Goal: Information Seeking & Learning: Find contact information

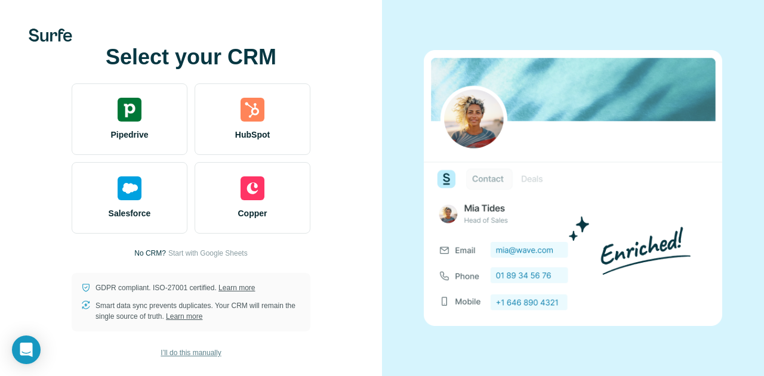
click at [192, 353] on span "I’ll do this manually" at bounding box center [190, 353] width 60 height 11
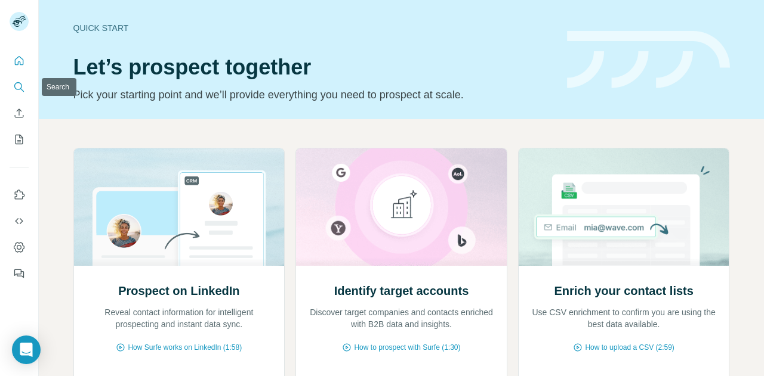
click at [18, 82] on icon "Search" at bounding box center [19, 87] width 12 height 12
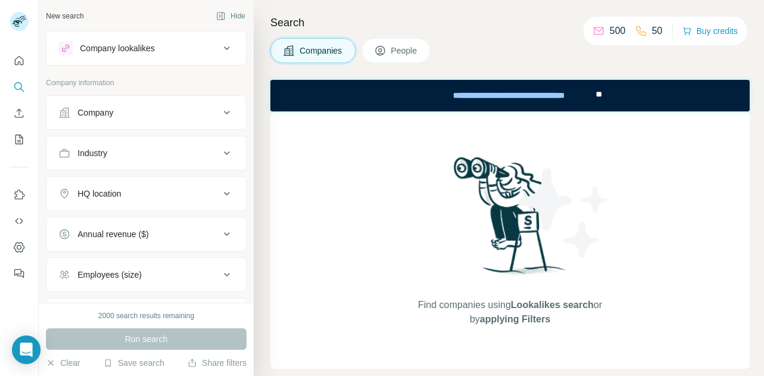
click at [116, 116] on div "Company" at bounding box center [138, 113] width 161 height 12
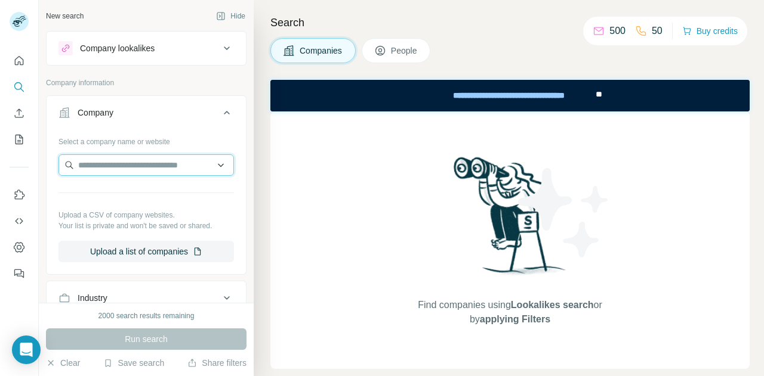
click at [115, 165] on input "text" at bounding box center [145, 164] width 175 height 21
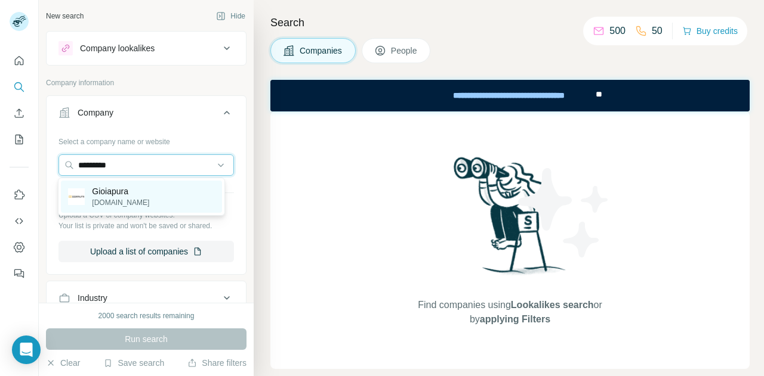
type input "*********"
click at [109, 197] on p "[DOMAIN_NAME]" at bounding box center [120, 202] width 57 height 11
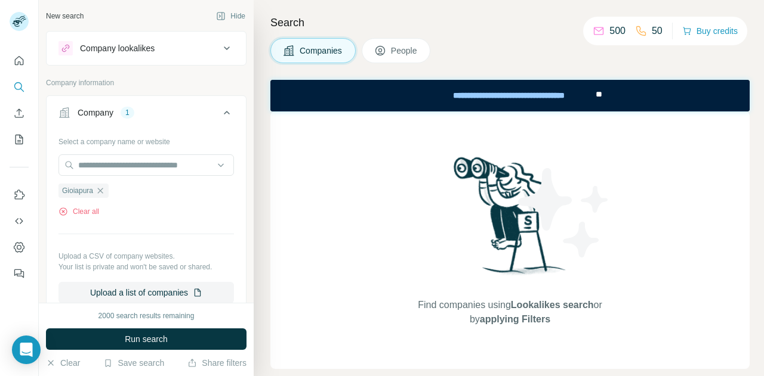
click at [411, 44] on button "People" at bounding box center [395, 50] width 69 height 25
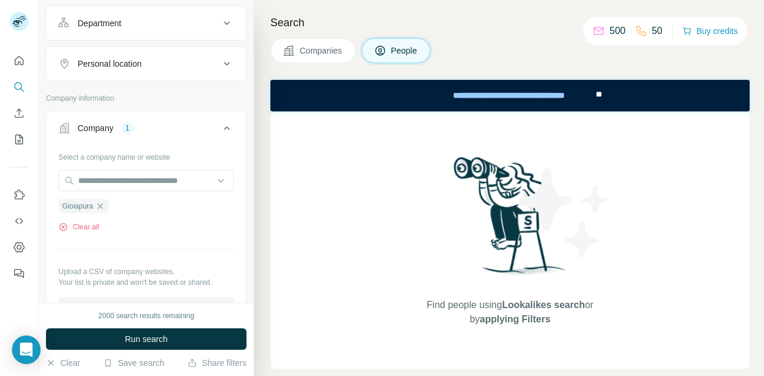
scroll to position [172, 0]
click at [103, 203] on icon "button" at bounding box center [100, 204] width 5 height 5
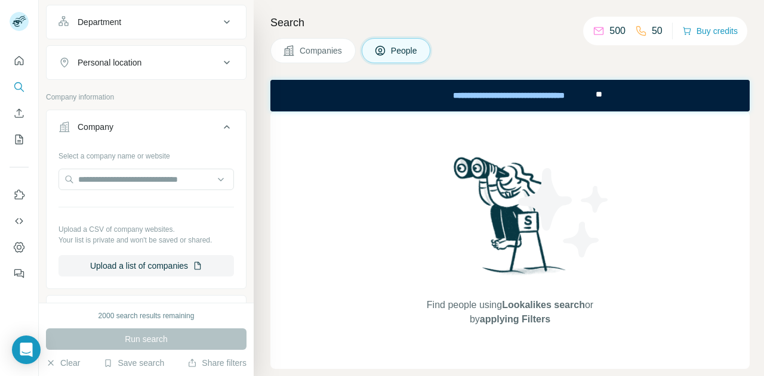
click at [305, 49] on span "Companies" at bounding box center [321, 51] width 44 height 12
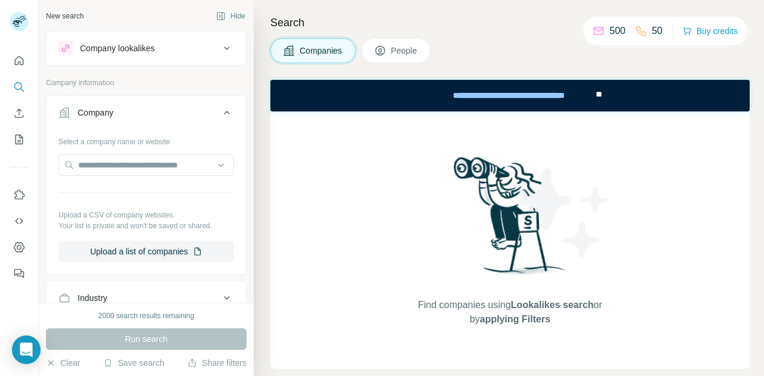
click at [220, 45] on icon at bounding box center [227, 48] width 14 height 14
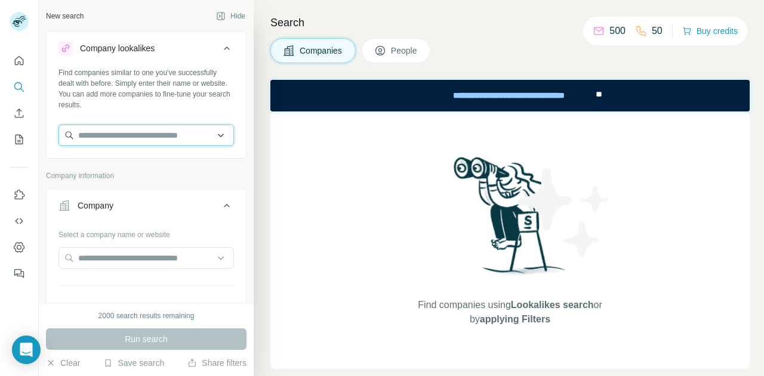
click at [162, 129] on input "text" at bounding box center [145, 135] width 175 height 21
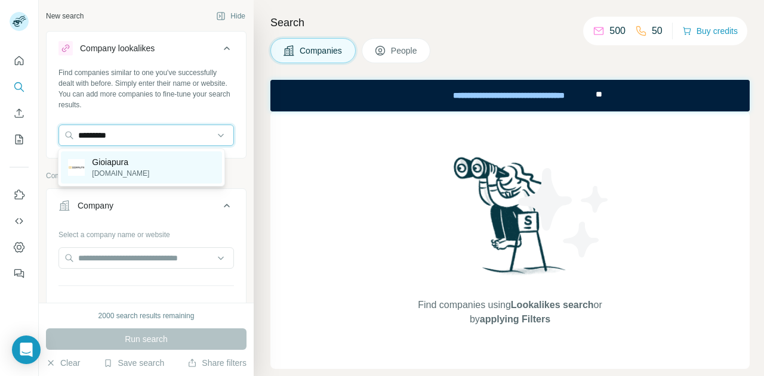
type input "*********"
click at [108, 175] on p "[DOMAIN_NAME]" at bounding box center [120, 173] width 57 height 11
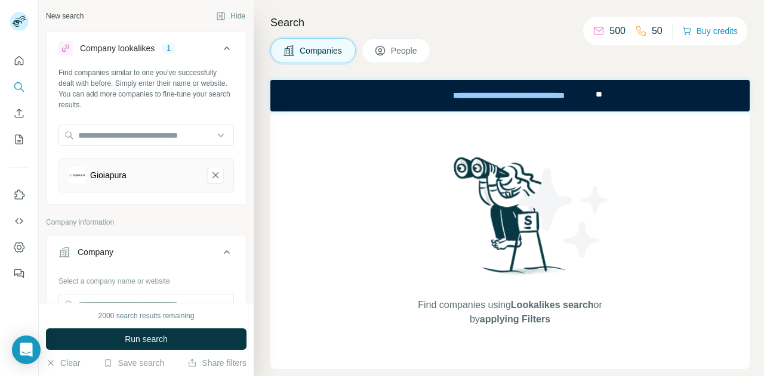
click at [386, 48] on icon at bounding box center [380, 51] width 12 height 12
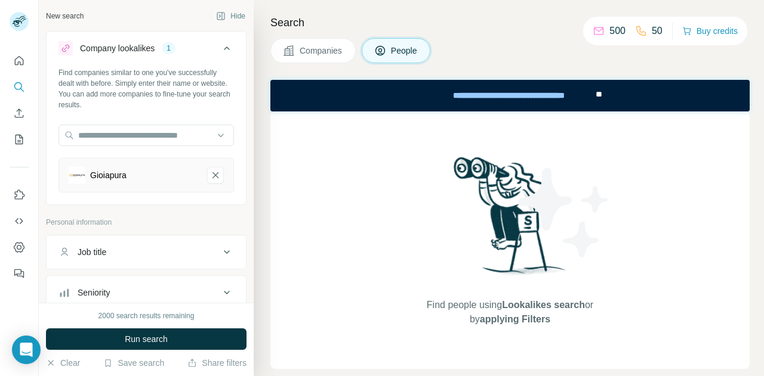
click at [307, 51] on span "Companies" at bounding box center [321, 51] width 44 height 12
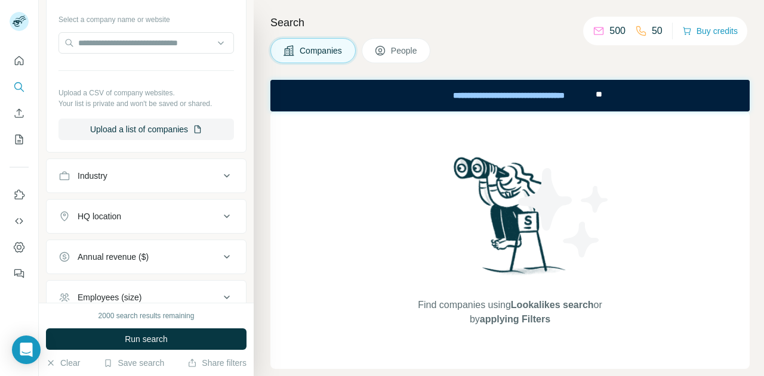
scroll to position [257, 0]
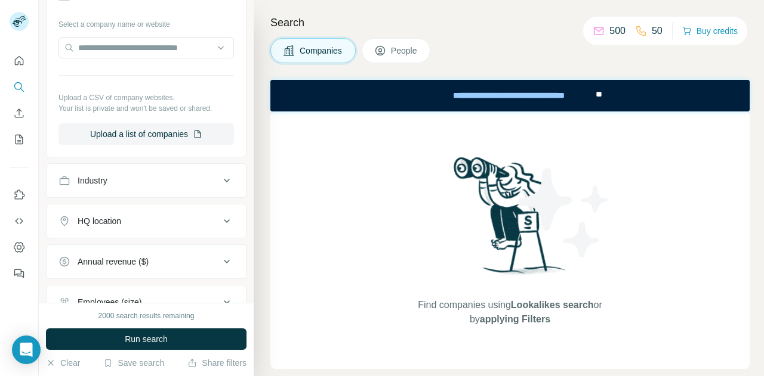
click at [114, 175] on div "Industry" at bounding box center [138, 181] width 161 height 12
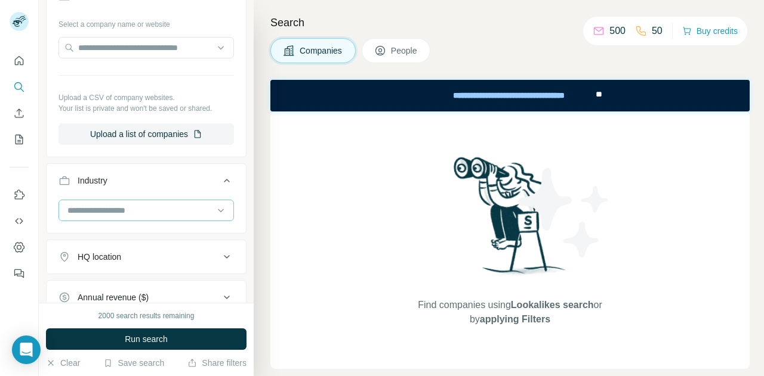
click at [119, 204] on input at bounding box center [139, 210] width 147 height 13
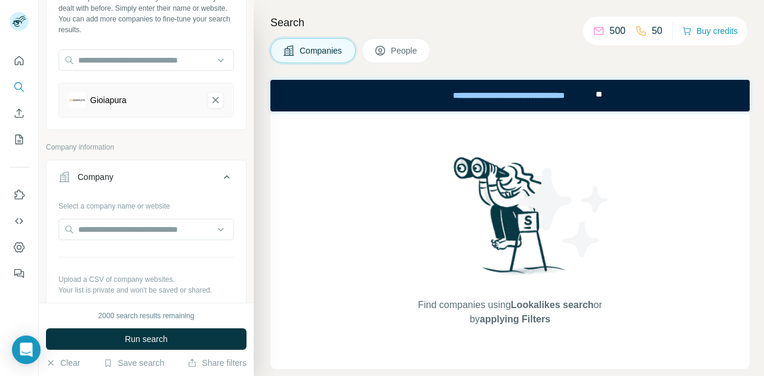
scroll to position [64, 0]
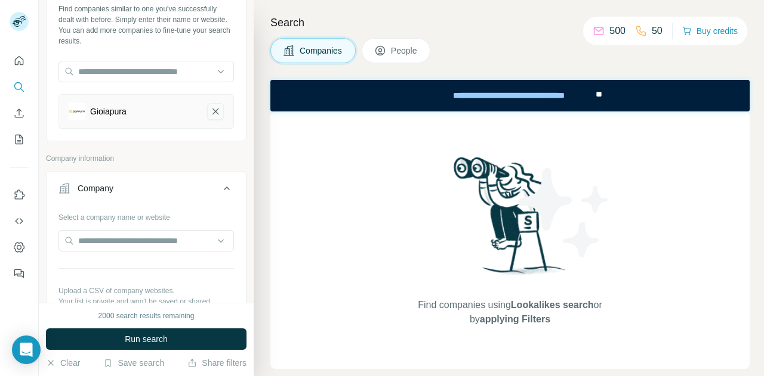
click at [210, 109] on icon "Gioiapura-remove-button" at bounding box center [215, 112] width 11 height 12
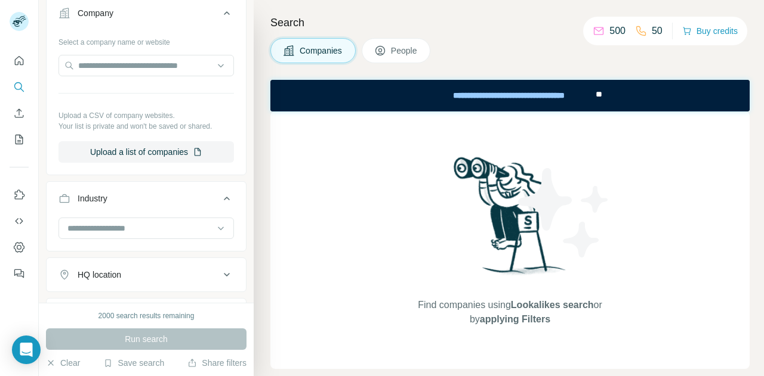
scroll to position [197, 0]
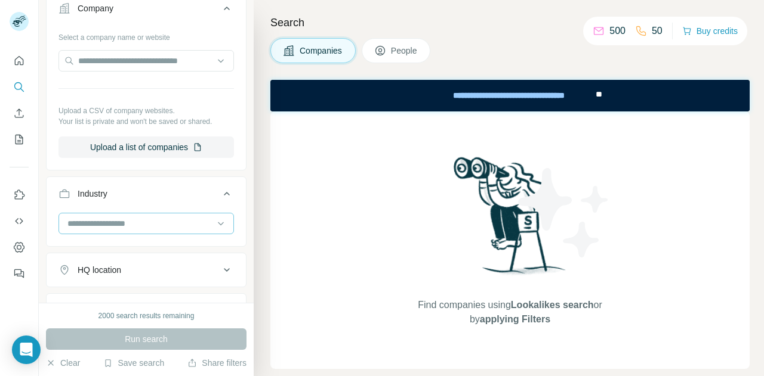
click at [138, 225] on input at bounding box center [139, 223] width 147 height 13
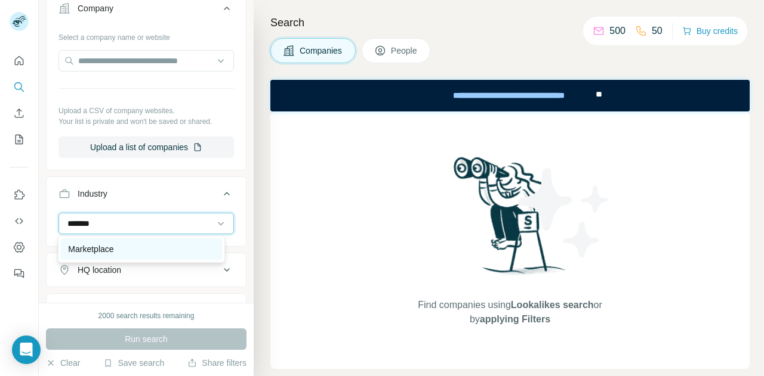
type input "*******"
click at [133, 242] on div "Marketplace" at bounding box center [141, 249] width 160 height 21
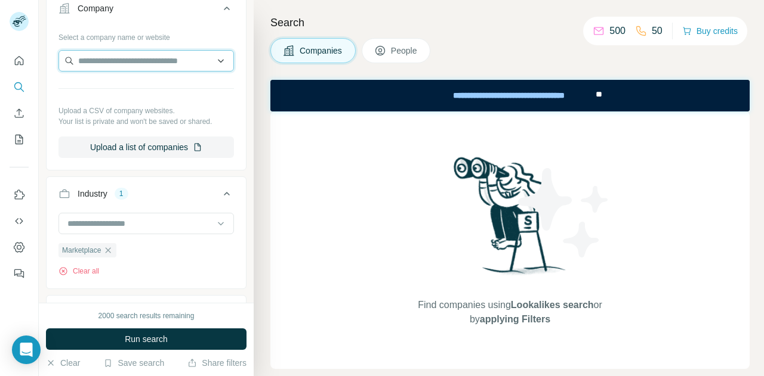
click at [103, 54] on input "text" at bounding box center [145, 60] width 175 height 21
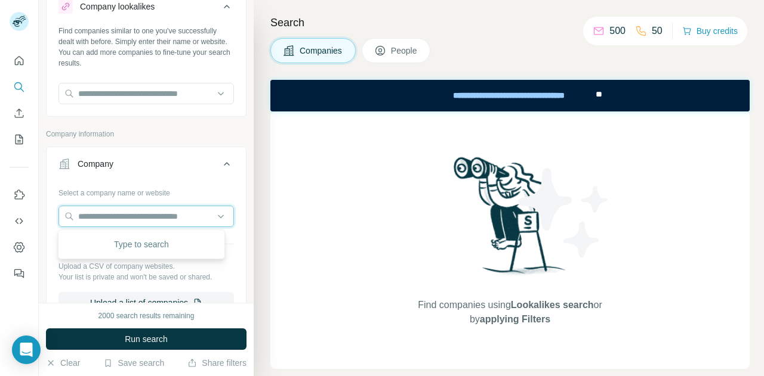
scroll to position [40, 0]
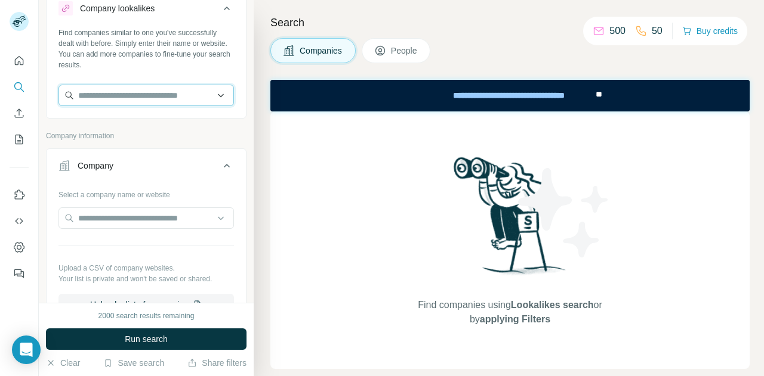
click at [116, 93] on input "text" at bounding box center [145, 95] width 175 height 21
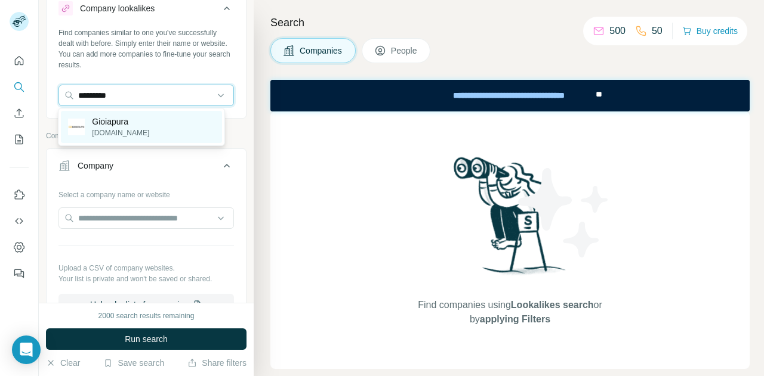
type input "*********"
click at [118, 129] on p "[DOMAIN_NAME]" at bounding box center [120, 133] width 57 height 11
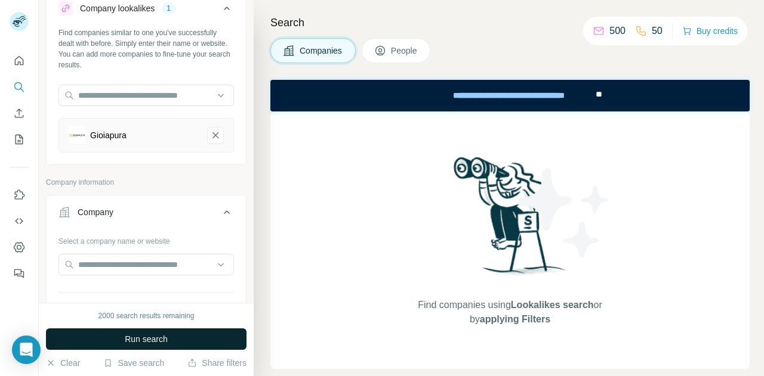
click at [167, 339] on span "Run search" at bounding box center [146, 339] width 43 height 12
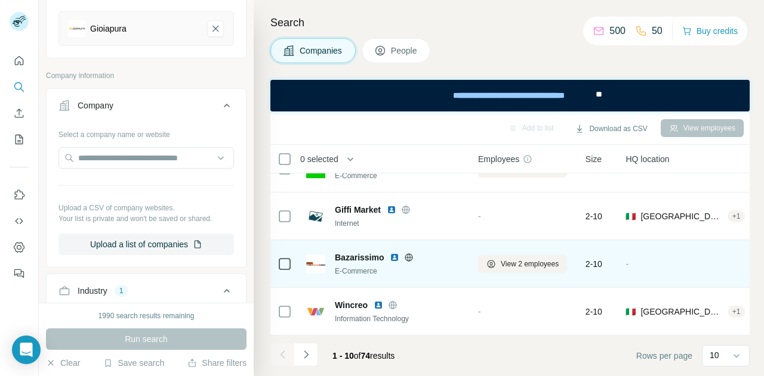
scroll to position [144, 0]
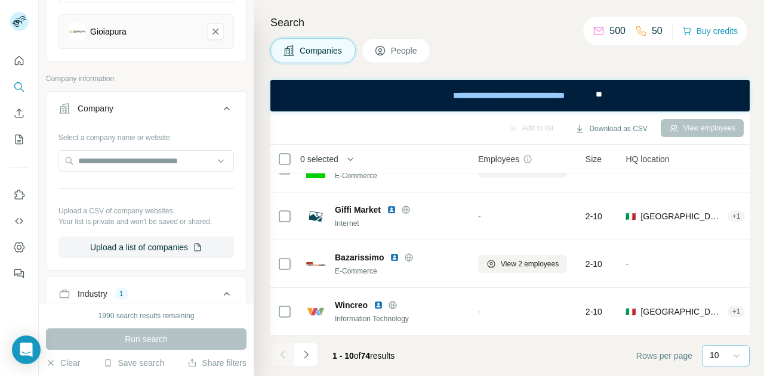
click at [740, 356] on icon at bounding box center [736, 356] width 12 height 12
click at [719, 262] on p "60" at bounding box center [717, 265] width 10 height 12
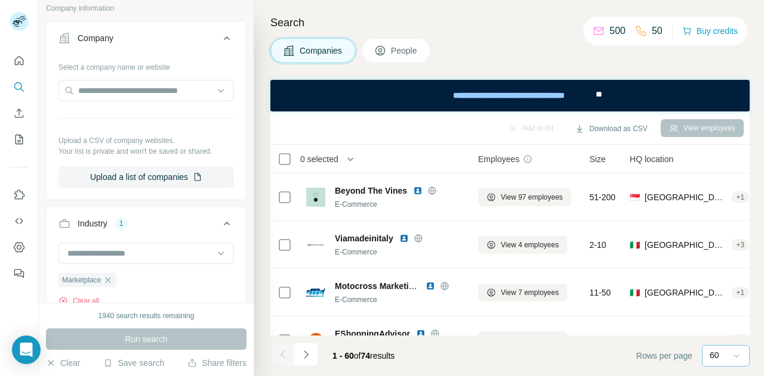
scroll to position [261, 0]
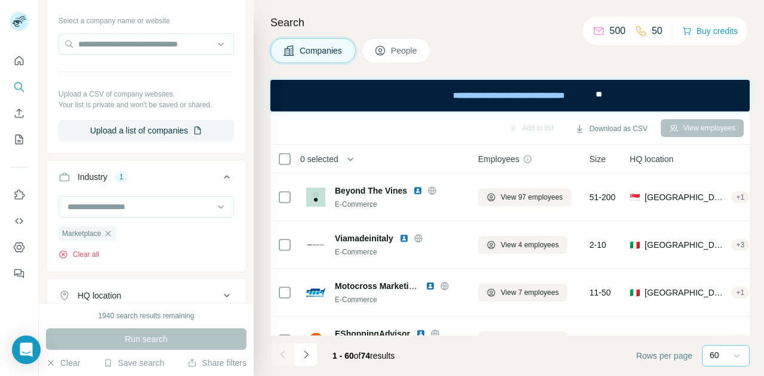
click at [75, 251] on button "Clear all" at bounding box center [78, 254] width 41 height 11
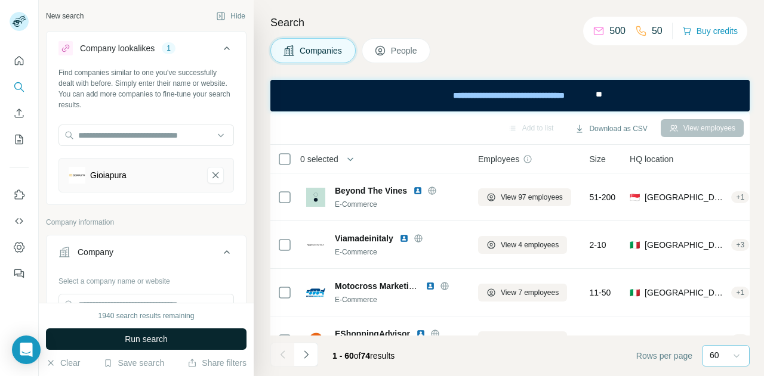
click at [128, 337] on span "Run search" at bounding box center [146, 339] width 43 height 12
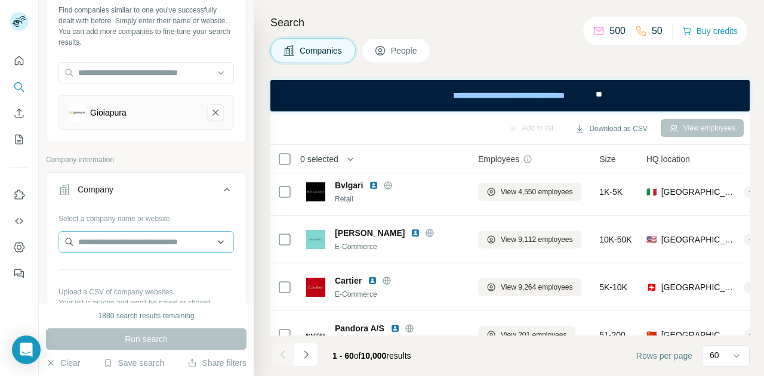
scroll to position [23, 0]
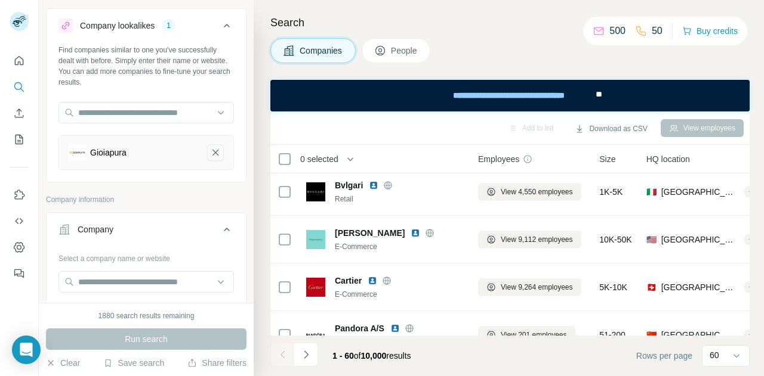
click at [210, 150] on icon "Gioiapura-remove-button" at bounding box center [215, 153] width 11 height 12
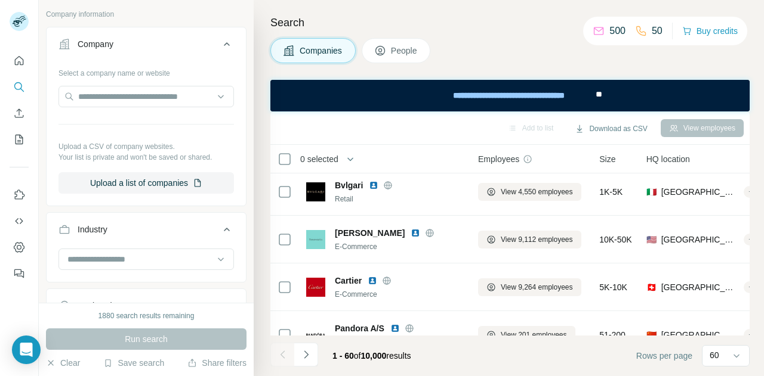
scroll to position [112, 0]
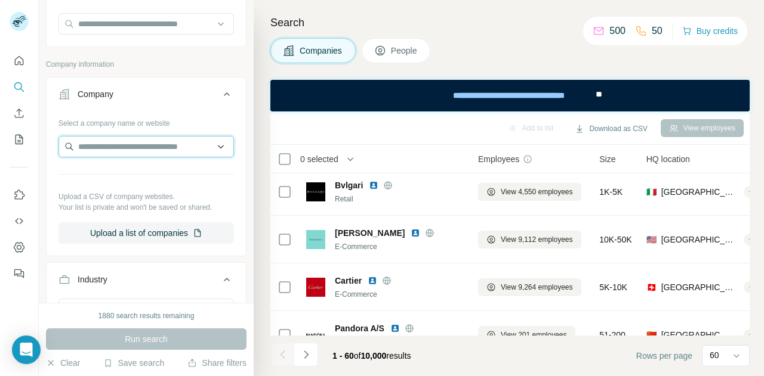
click at [126, 148] on input "text" at bounding box center [145, 146] width 175 height 21
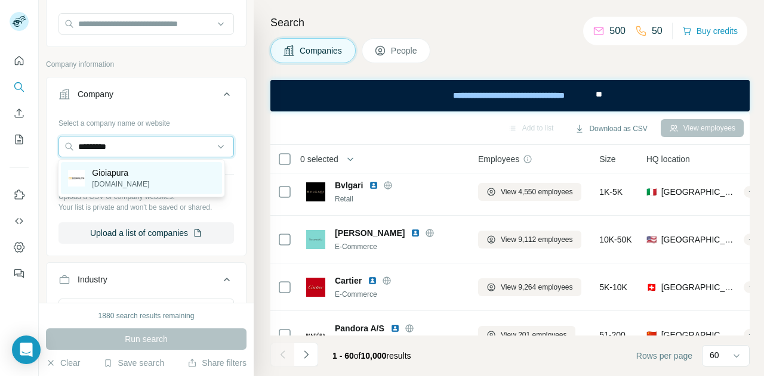
type input "*********"
click at [117, 177] on p "Gioiapura" at bounding box center [120, 173] width 57 height 12
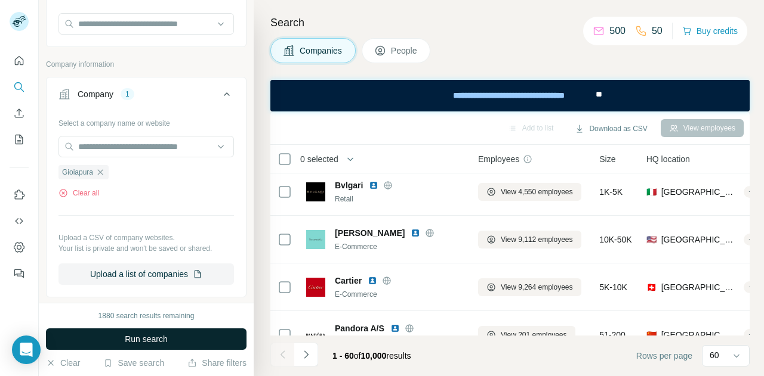
click at [162, 341] on span "Run search" at bounding box center [146, 339] width 43 height 12
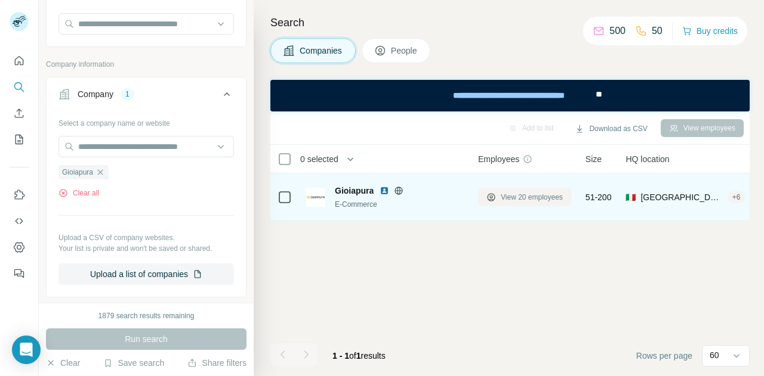
click at [526, 196] on span "View 20 employees" at bounding box center [531, 197] width 62 height 11
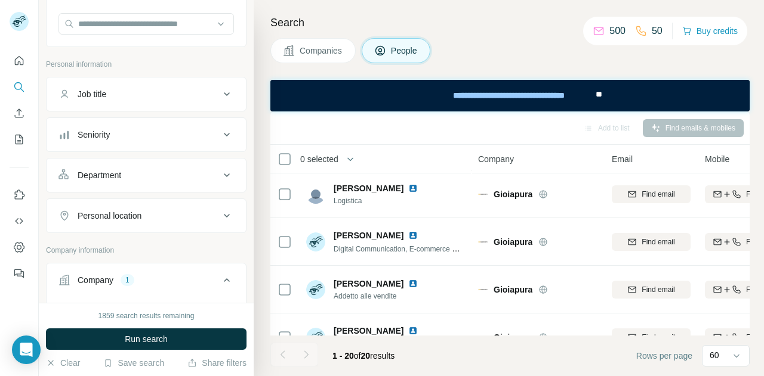
scroll to position [194, 0]
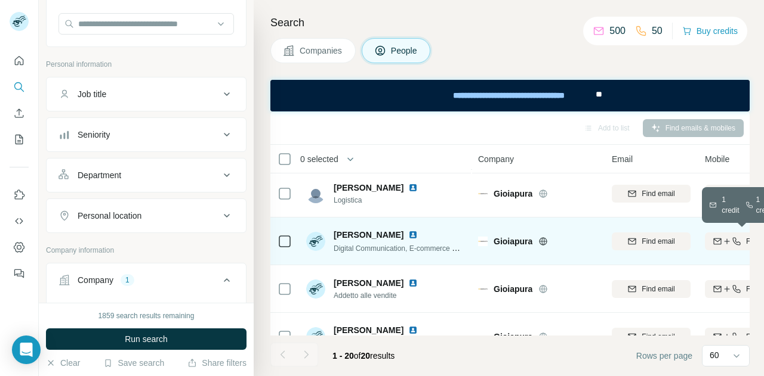
click at [737, 242] on icon "button" at bounding box center [736, 241] width 8 height 8
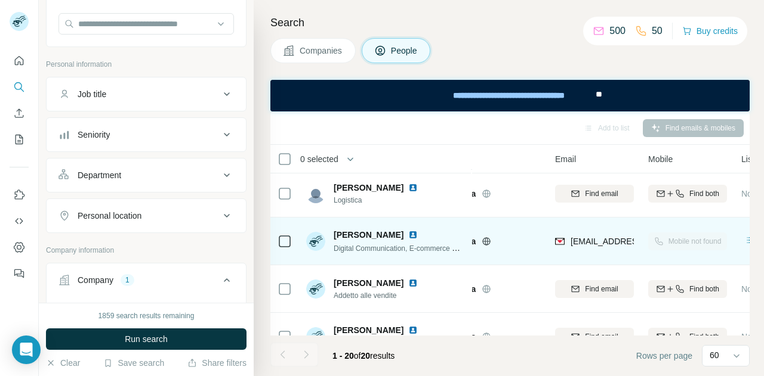
scroll to position [194, 58]
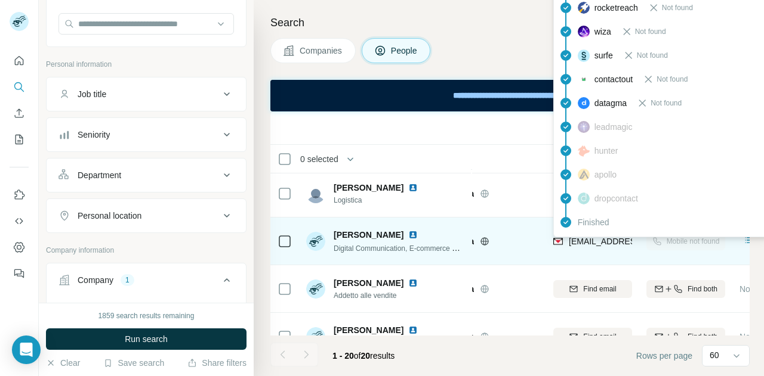
click at [559, 240] on img at bounding box center [558, 242] width 10 height 12
click at [576, 239] on span "[EMAIL_ADDRESS][DOMAIN_NAME]" at bounding box center [638, 242] width 141 height 10
click at [573, 242] on span "[EMAIL_ADDRESS][DOMAIN_NAME]" at bounding box center [638, 242] width 141 height 10
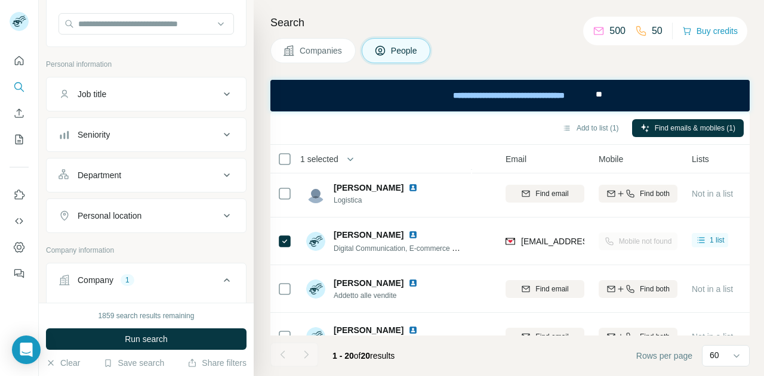
scroll to position [194, 106]
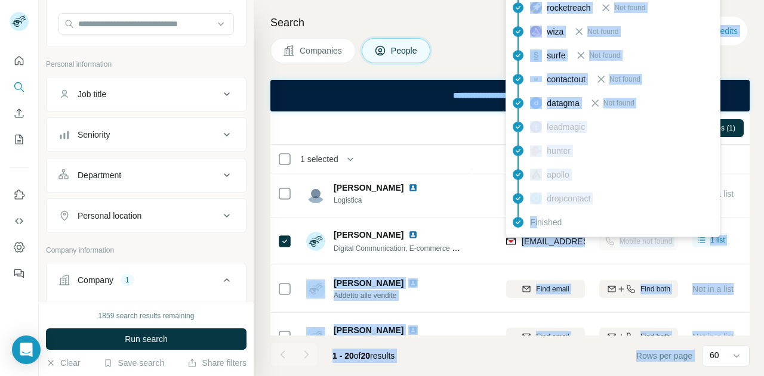
drag, startPoint x: 522, startPoint y: 238, endPoint x: 538, endPoint y: 237, distance: 16.1
click at [538, 237] on body "New search Hide Company lookalikes Find companies similar to one you've success…" at bounding box center [382, 188] width 764 height 376
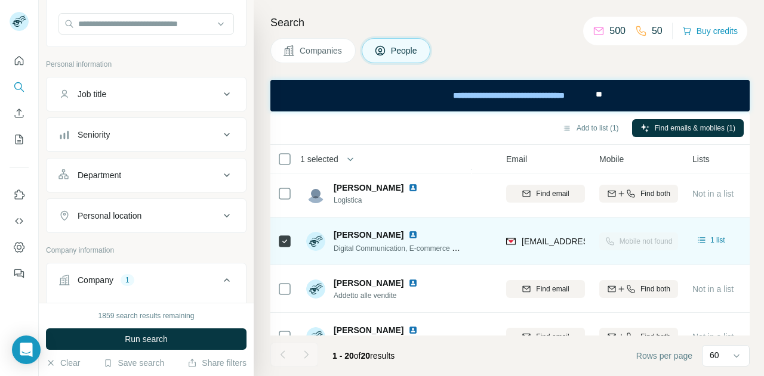
click at [463, 229] on div "[PERSON_NAME]" at bounding box center [398, 235] width 131 height 12
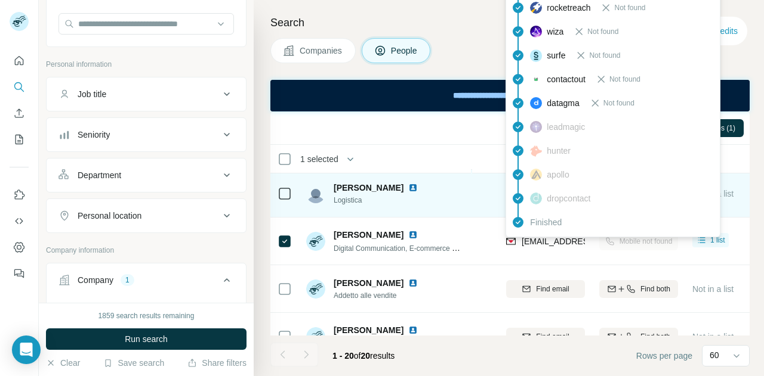
drag, startPoint x: 551, startPoint y: 239, endPoint x: 456, endPoint y: 213, distance: 99.0
click at [456, 213] on td "[PERSON_NAME] Logistica" at bounding box center [385, 194] width 173 height 48
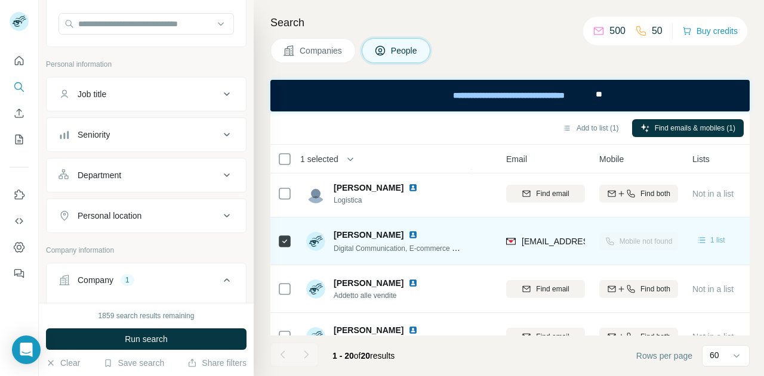
click at [701, 239] on icon at bounding box center [701, 240] width 7 height 6
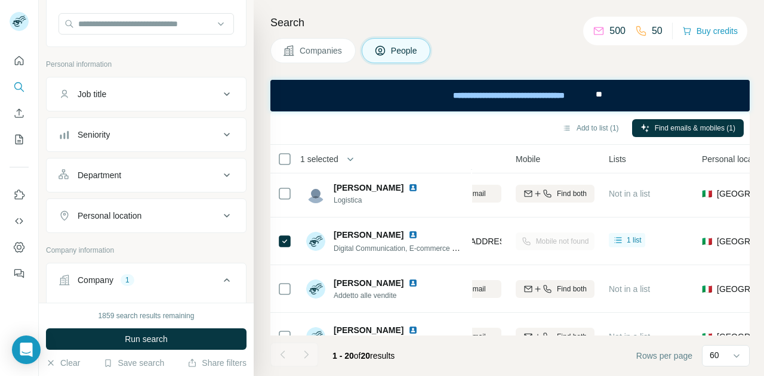
scroll to position [194, 0]
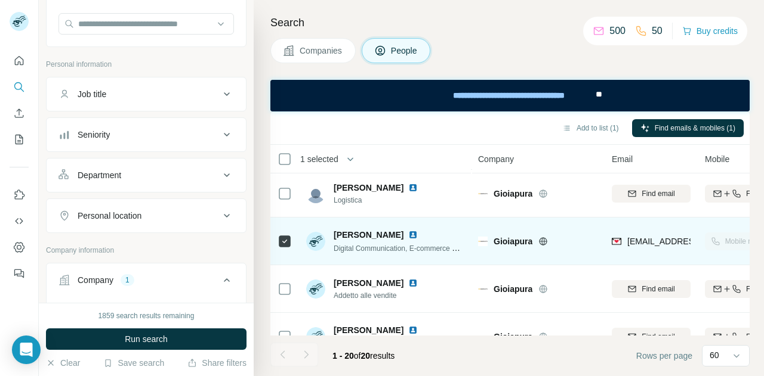
click at [543, 241] on icon at bounding box center [543, 241] width 8 height 1
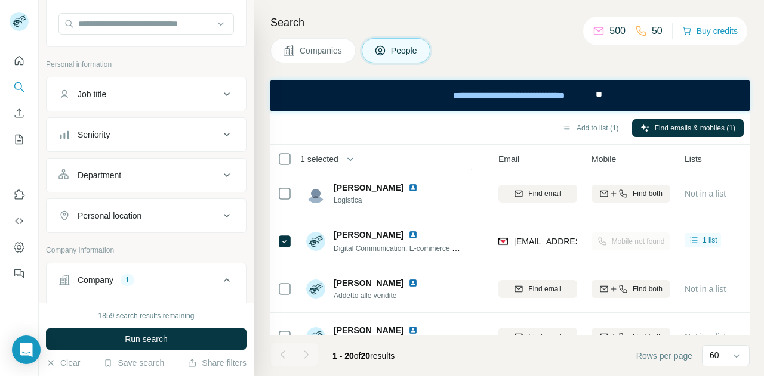
scroll to position [194, 115]
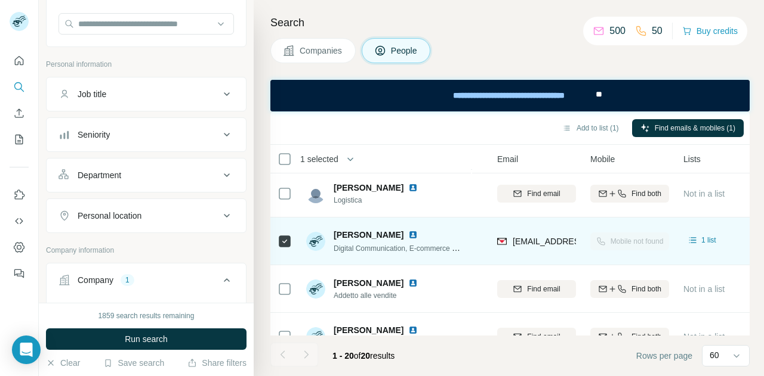
drag, startPoint x: 582, startPoint y: 239, endPoint x: 574, endPoint y: 228, distance: 14.1
click at [0, 0] on tr "[PERSON_NAME] Digital Communication, E-commerce & Marketing Coordinator Gioiapu…" at bounding box center [0, 0] width 0 height 0
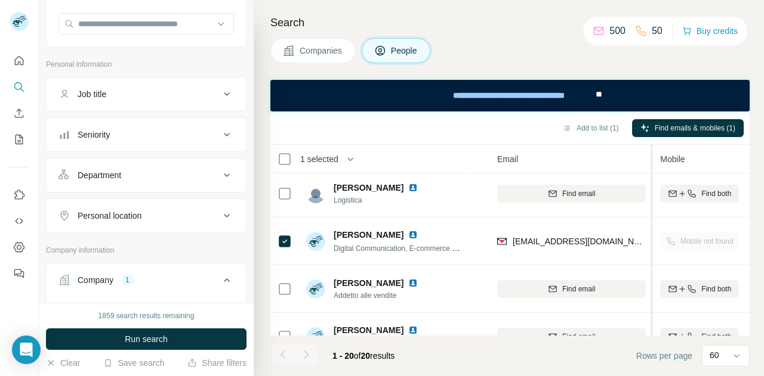
drag, startPoint x: 581, startPoint y: 151, endPoint x: 651, endPoint y: 143, distance: 70.9
click at [651, 143] on div "Add to list (1) Find emails & mobiles (1) 1 selected People Company Email Mobil…" at bounding box center [509, 244] width 479 height 265
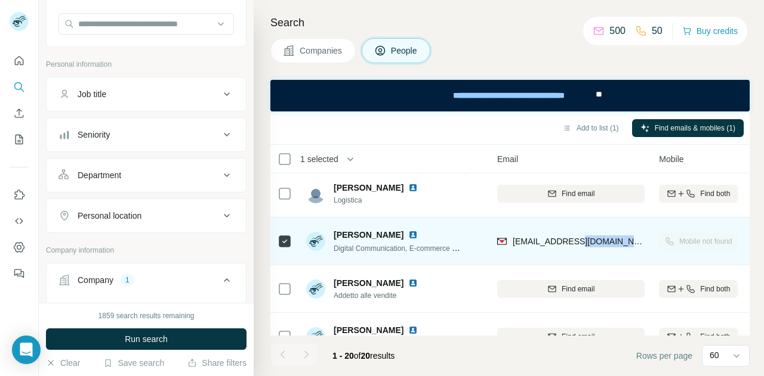
click at [620, 243] on div "[EMAIL_ADDRESS][DOMAIN_NAME]" at bounding box center [570, 241] width 147 height 33
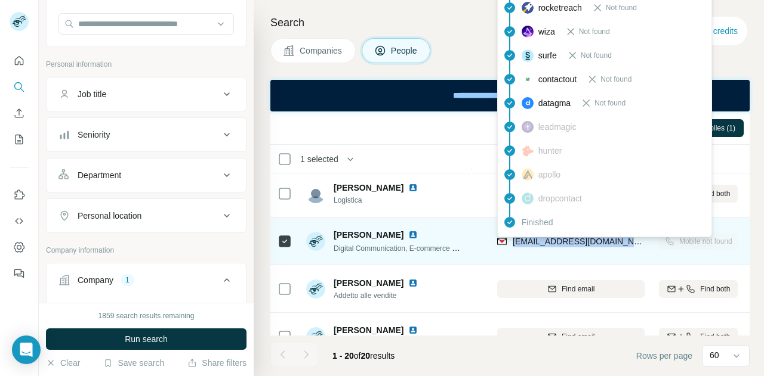
drag, startPoint x: 614, startPoint y: 238, endPoint x: 513, endPoint y: 239, distance: 100.8
click at [513, 239] on div "[EMAIL_ADDRESS][DOMAIN_NAME]" at bounding box center [570, 241] width 147 height 33
copy span "[EMAIL_ADDRESS][DOMAIN_NAME]"
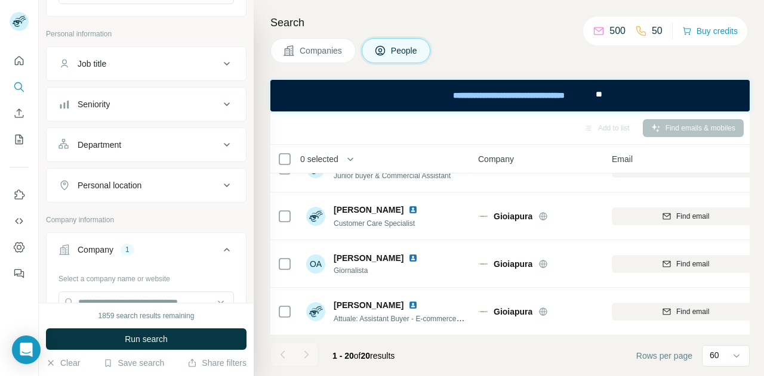
scroll to position [0, 0]
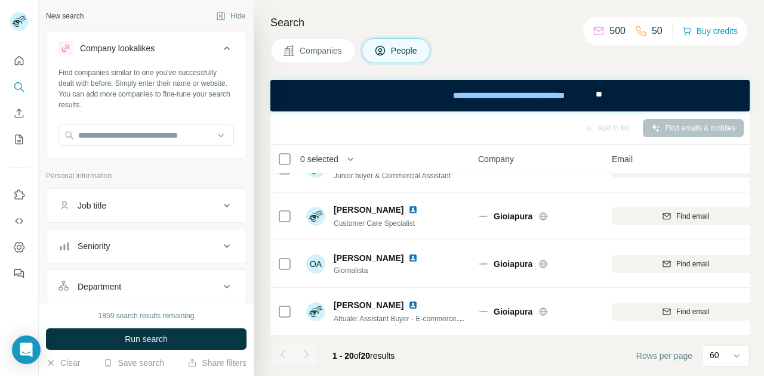
click at [406, 50] on span "People" at bounding box center [404, 51] width 27 height 12
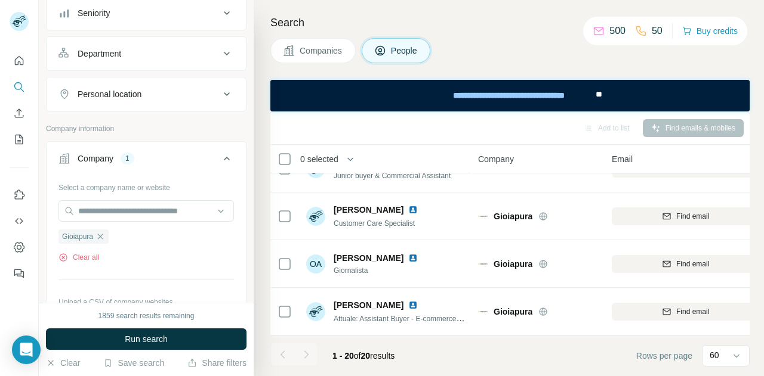
scroll to position [234, 0]
click at [220, 156] on icon at bounding box center [227, 158] width 14 height 14
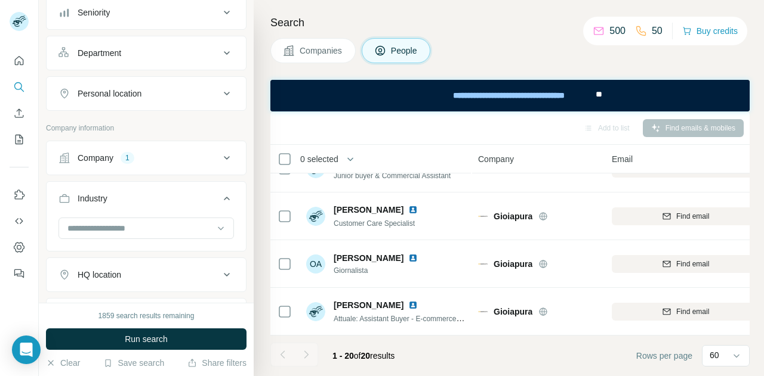
click at [220, 156] on icon at bounding box center [227, 158] width 14 height 14
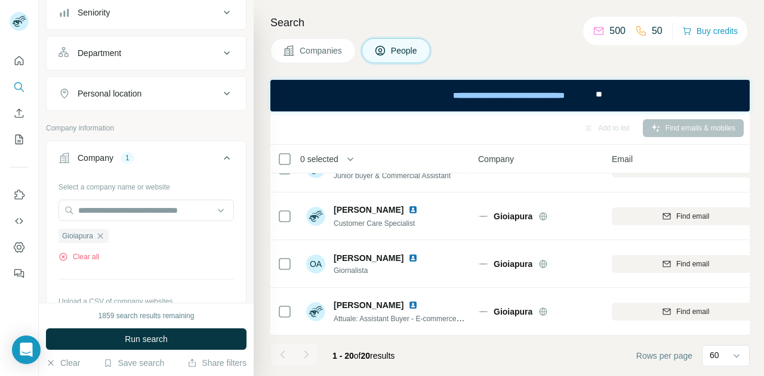
scroll to position [276, 0]
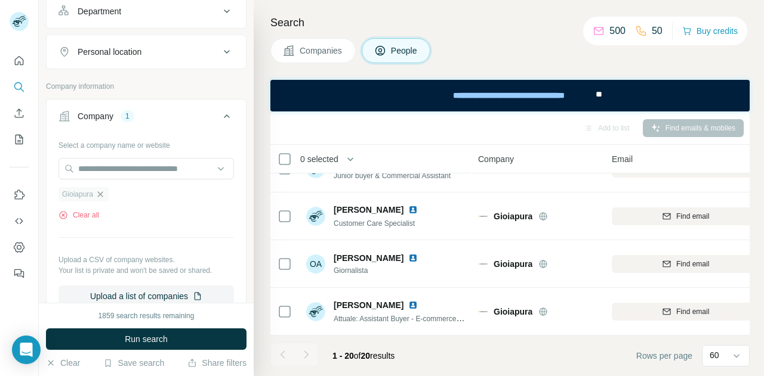
click at [101, 191] on icon "button" at bounding box center [100, 195] width 10 height 10
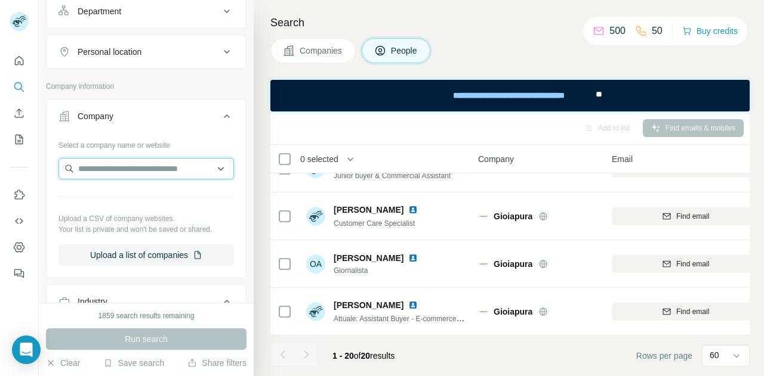
click at [103, 174] on input "text" at bounding box center [145, 168] width 175 height 21
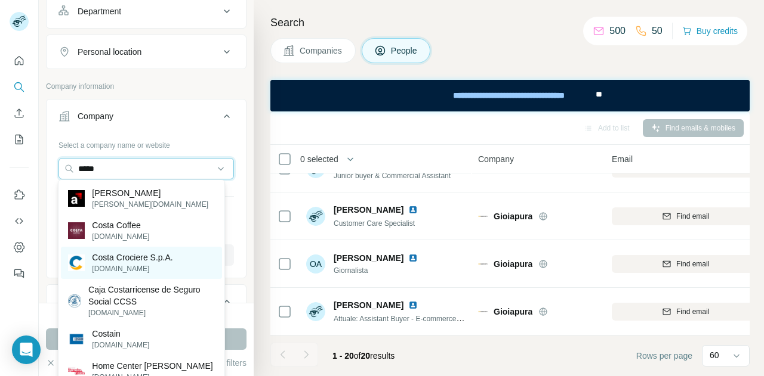
type input "*****"
click at [119, 262] on p "Costa Crociere S.p.A." at bounding box center [132, 258] width 81 height 12
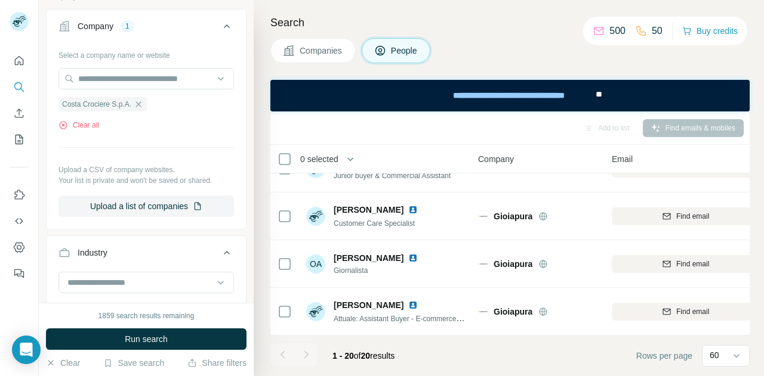
scroll to position [373, 0]
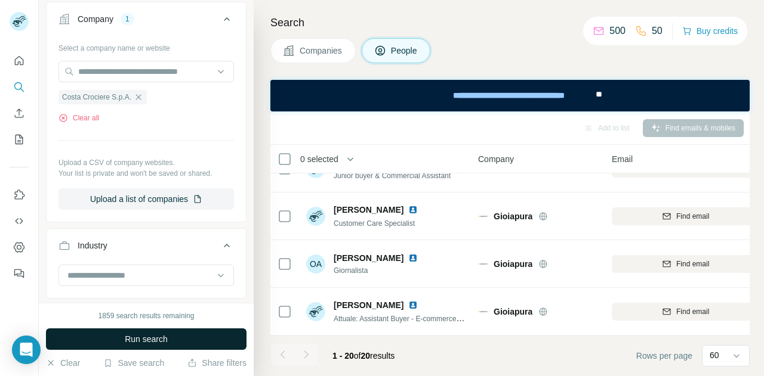
click at [150, 337] on span "Run search" at bounding box center [146, 339] width 43 height 12
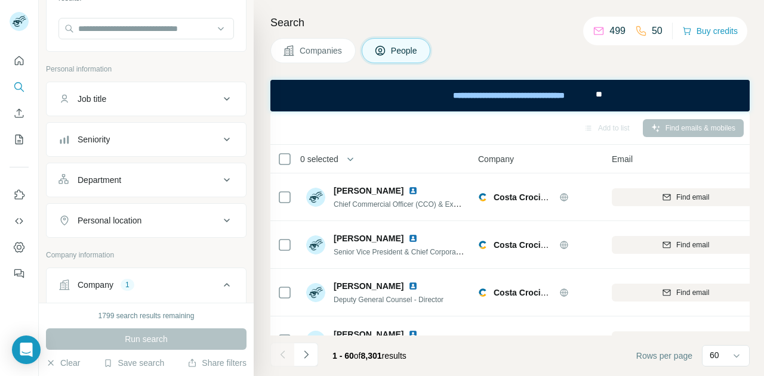
scroll to position [114, 0]
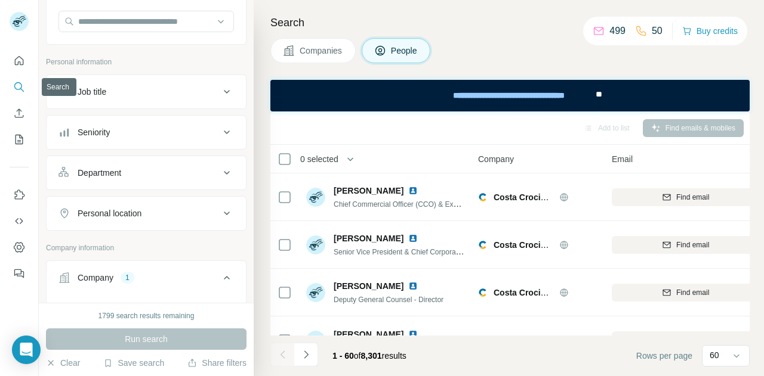
click at [20, 81] on icon "Search" at bounding box center [19, 87] width 12 height 12
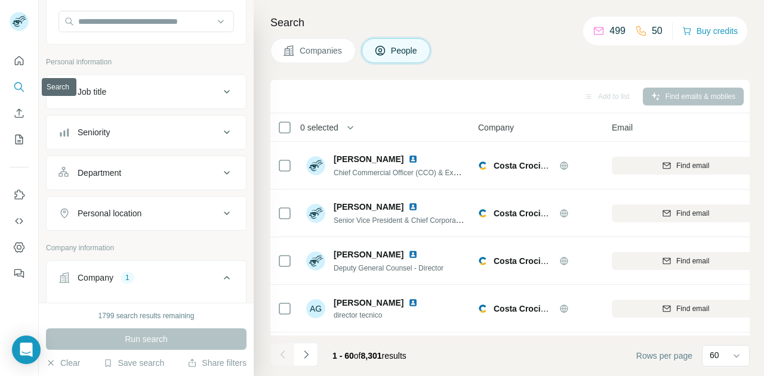
click at [20, 88] on icon "Search" at bounding box center [19, 87] width 12 height 12
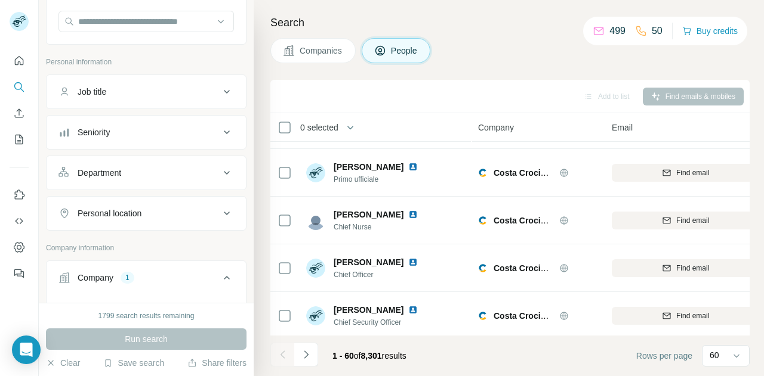
scroll to position [375, 0]
click at [18, 89] on icon "Search" at bounding box center [19, 87] width 12 height 12
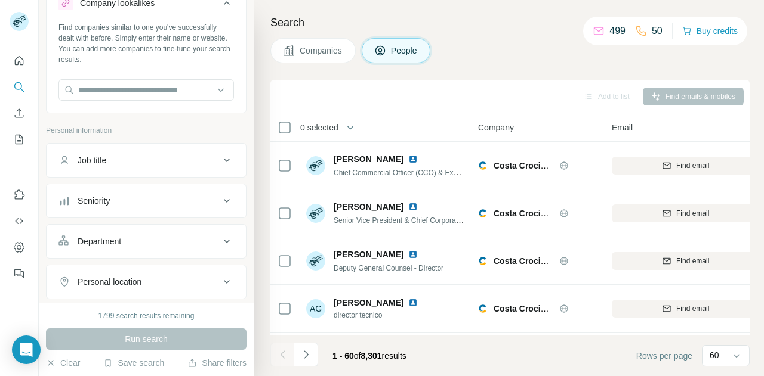
scroll to position [86, 0]
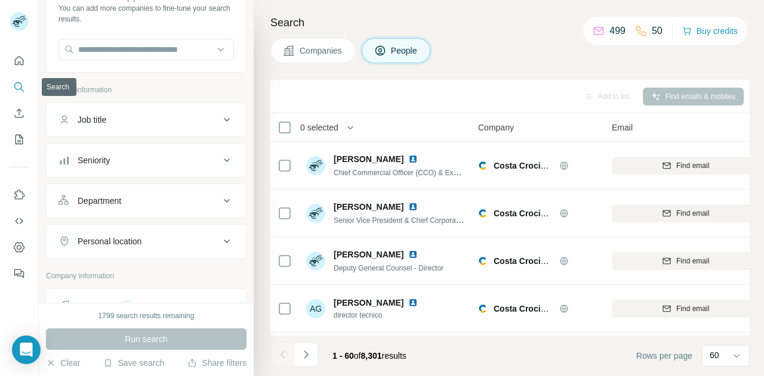
click at [17, 85] on icon "Search" at bounding box center [19, 87] width 12 height 12
click at [17, 87] on icon "Search" at bounding box center [19, 87] width 12 height 12
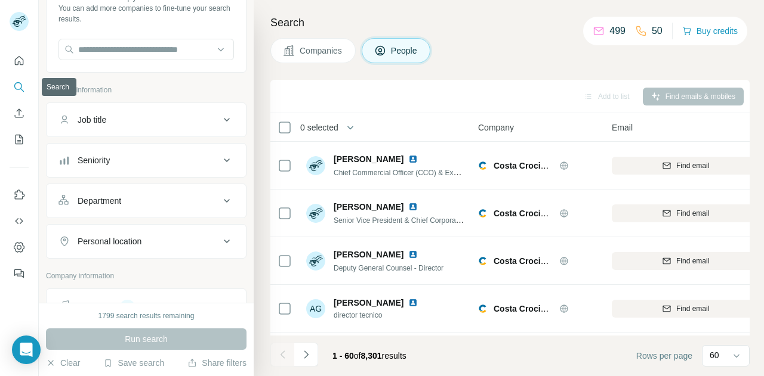
click at [17, 88] on icon "Search" at bounding box center [19, 87] width 12 height 12
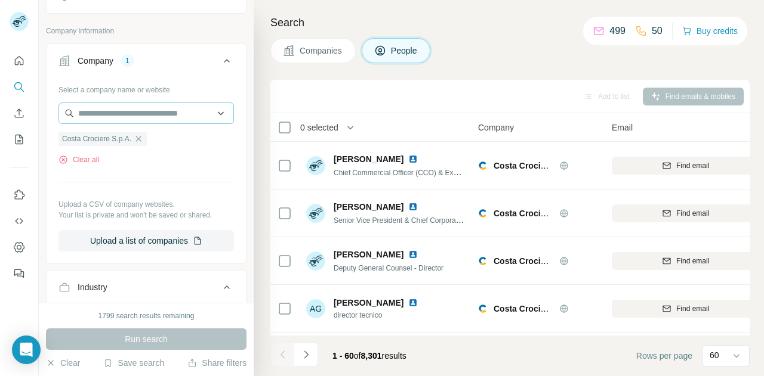
scroll to position [0, 0]
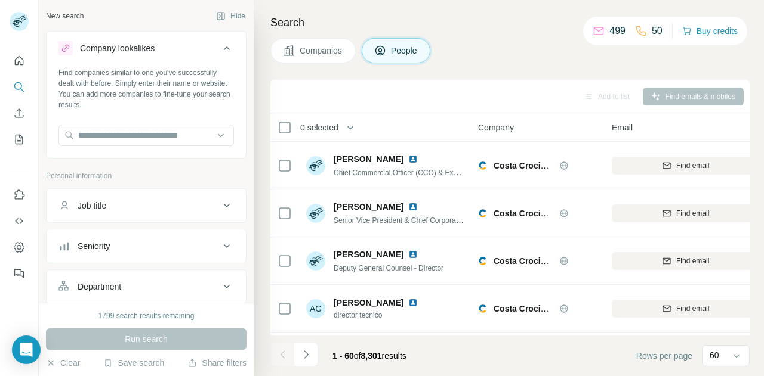
click at [397, 52] on span "People" at bounding box center [404, 51] width 27 height 12
click at [312, 48] on span "Companies" at bounding box center [321, 51] width 44 height 12
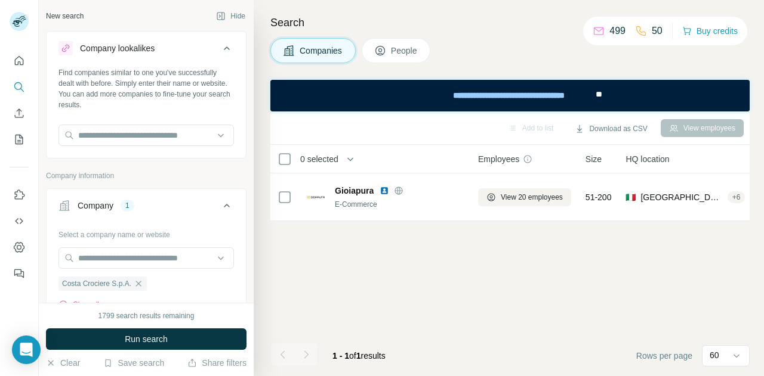
click at [391, 51] on button "People" at bounding box center [395, 50] width 69 height 25
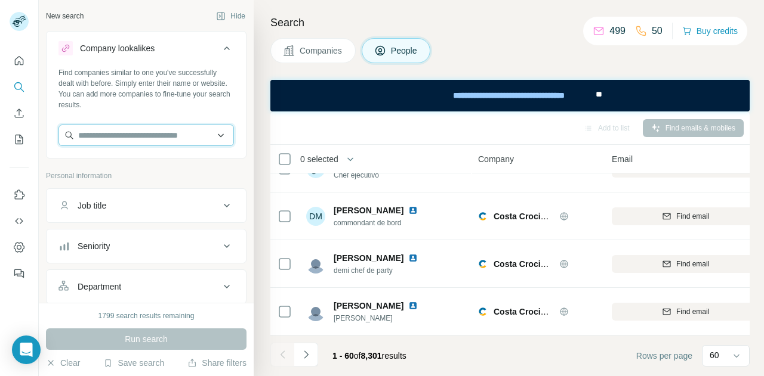
click at [209, 136] on input "text" at bounding box center [145, 135] width 175 height 21
click at [264, 57] on div "Search Companies People Add to list Find emails & mobiles 0 selected People Com…" at bounding box center [509, 188] width 510 height 376
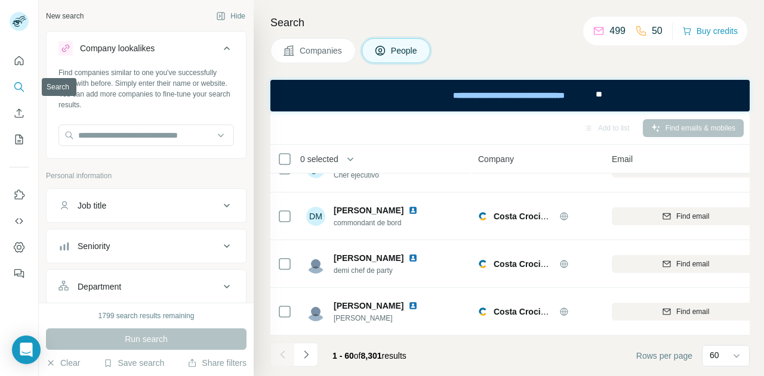
click at [17, 89] on icon "Search" at bounding box center [19, 87] width 12 height 12
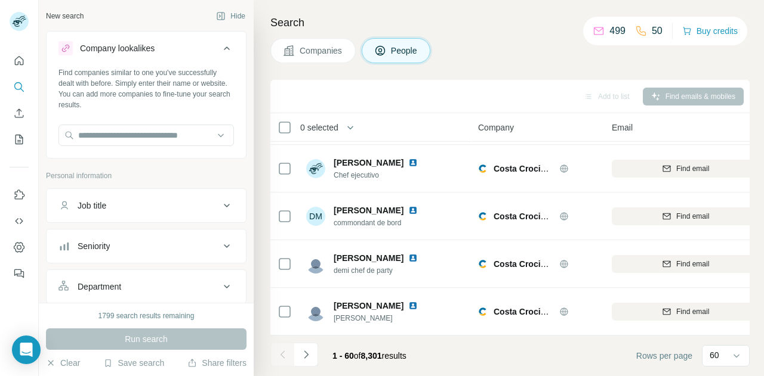
scroll to position [2675, 0]
click at [96, 205] on div "Job title" at bounding box center [92, 206] width 29 height 12
click at [104, 234] on input "text" at bounding box center [134, 235] width 152 height 21
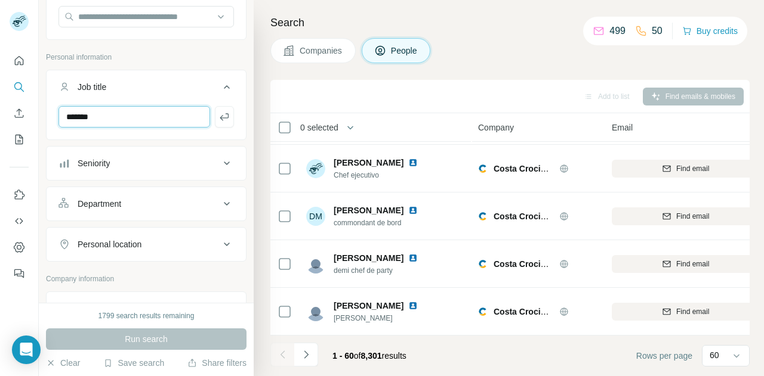
click at [134, 124] on input "*******" at bounding box center [134, 116] width 152 height 21
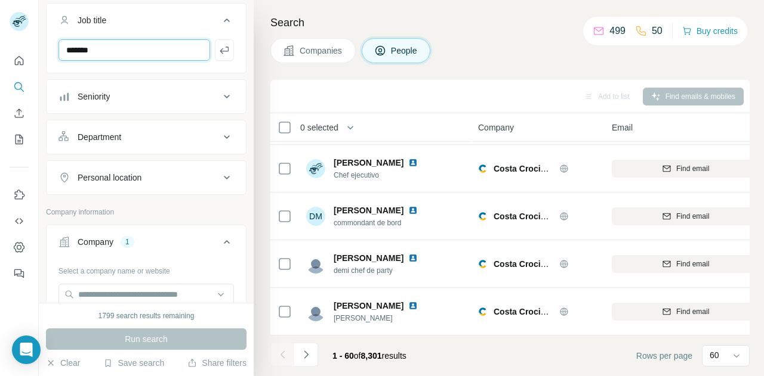
scroll to position [270, 0]
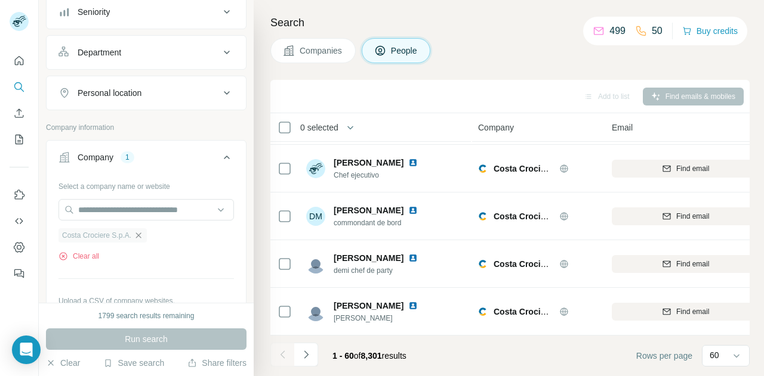
type input "*******"
click at [141, 233] on icon "button" at bounding box center [138, 235] width 5 height 5
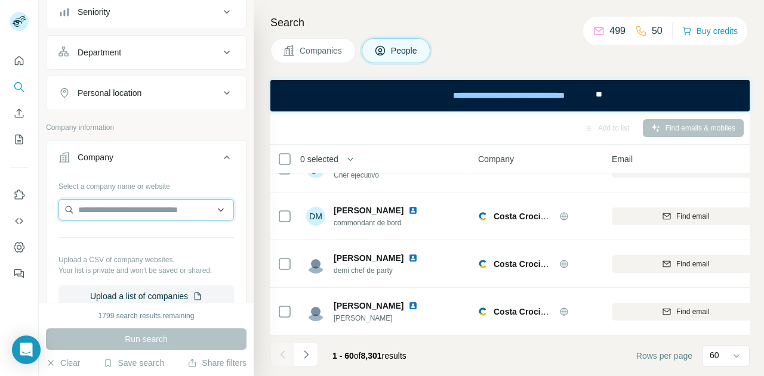
click at [120, 209] on input "text" at bounding box center [145, 209] width 175 height 21
type input "*"
click at [159, 152] on div "Company" at bounding box center [138, 158] width 161 height 12
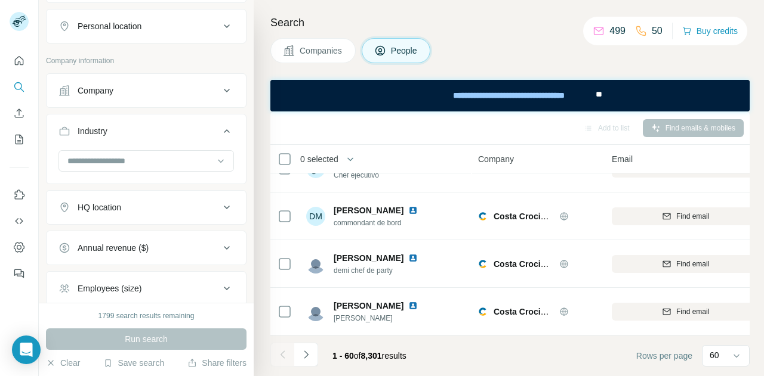
scroll to position [336, 0]
click at [128, 90] on div "Company" at bounding box center [138, 91] width 161 height 12
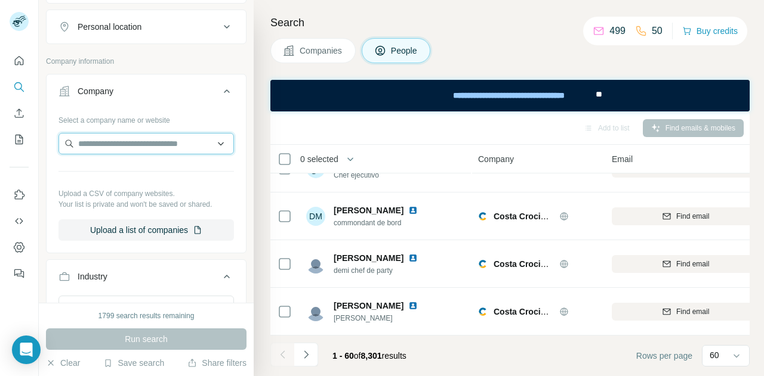
click at [128, 139] on input "text" at bounding box center [145, 143] width 175 height 21
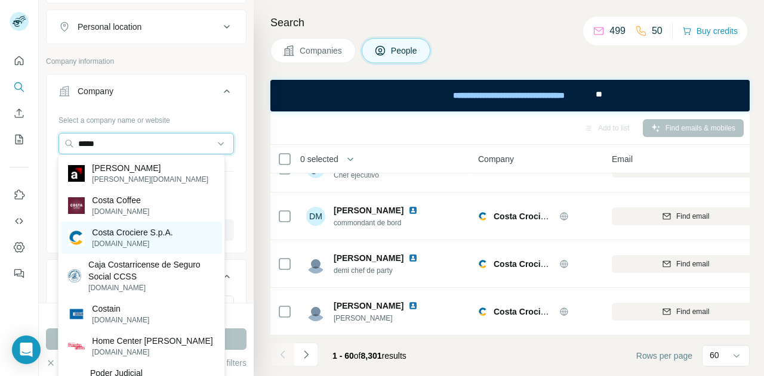
type input "*****"
click at [137, 236] on p "Costa Crociere S.p.A." at bounding box center [132, 233] width 81 height 12
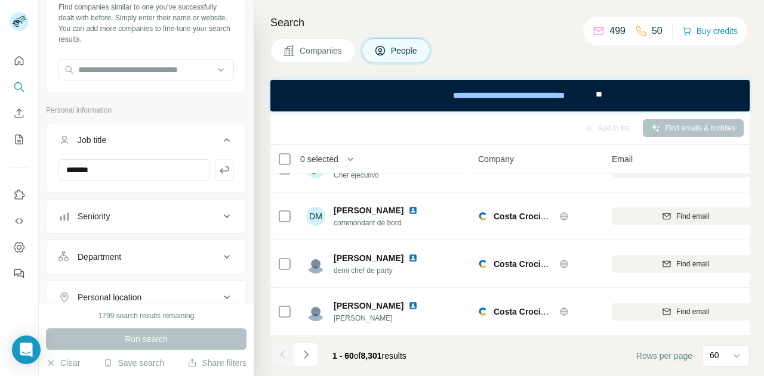
scroll to position [49, 0]
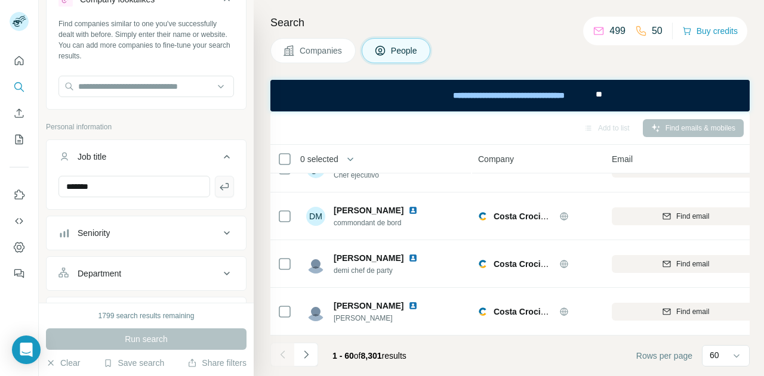
click at [218, 189] on icon "button" at bounding box center [224, 187] width 12 height 12
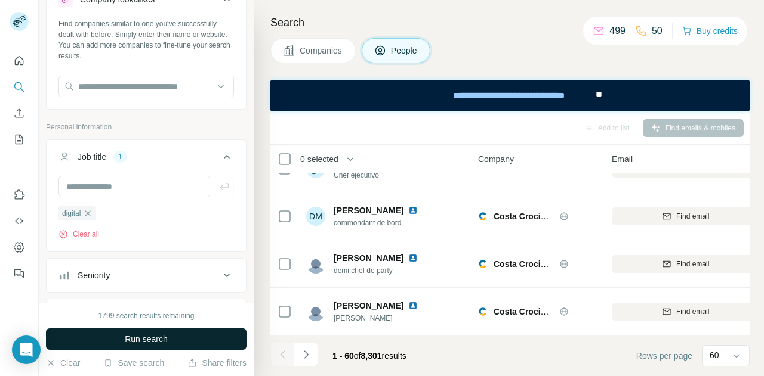
click at [150, 337] on span "Run search" at bounding box center [146, 339] width 43 height 12
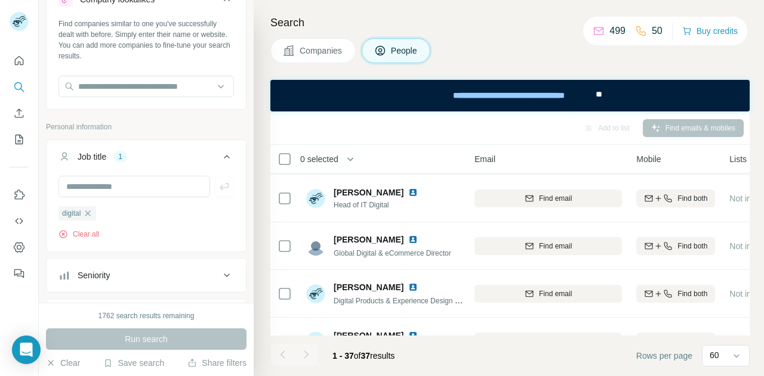
scroll to position [237, 141]
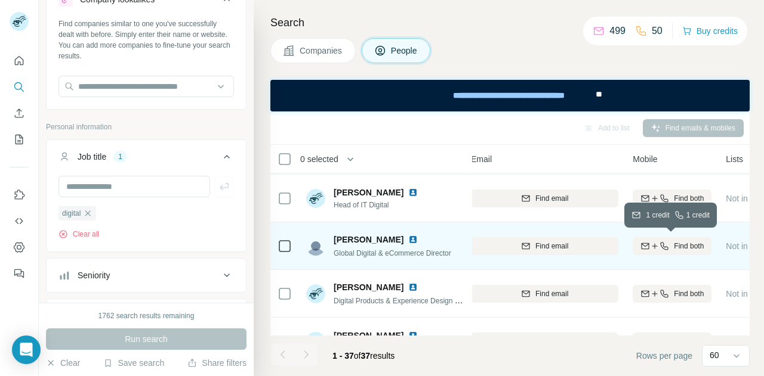
click at [656, 245] on icon "button" at bounding box center [655, 247] width 10 height 10
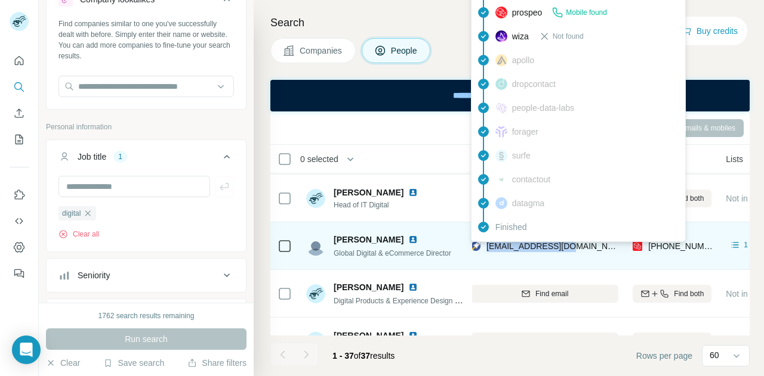
drag, startPoint x: 562, startPoint y: 244, endPoint x: 488, endPoint y: 249, distance: 74.1
click at [488, 249] on div "[EMAIL_ADDRESS][DOMAIN_NAME]" at bounding box center [544, 246] width 147 height 33
copy span "[EMAIL_ADDRESS][DOMAIN_NAME]"
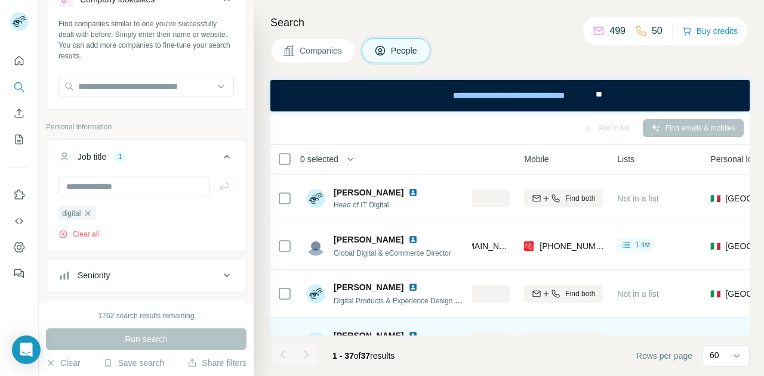
scroll to position [237, 249]
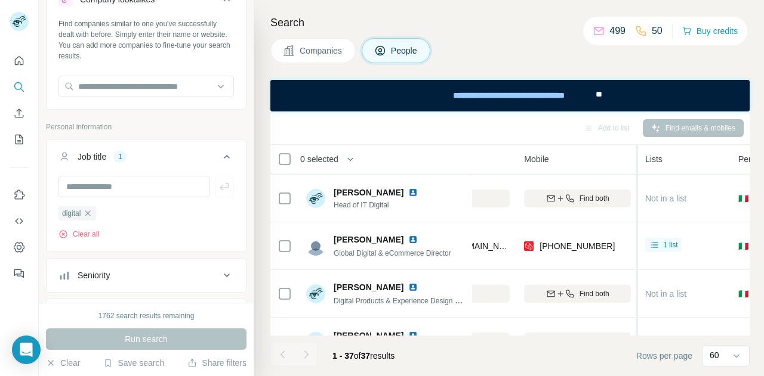
drag, startPoint x: 607, startPoint y: 146, endPoint x: 637, endPoint y: 144, distance: 29.9
click at [637, 144] on div "Add to list Find emails & mobiles 0 selected People Company Email Mobile Lists …" at bounding box center [509, 244] width 479 height 265
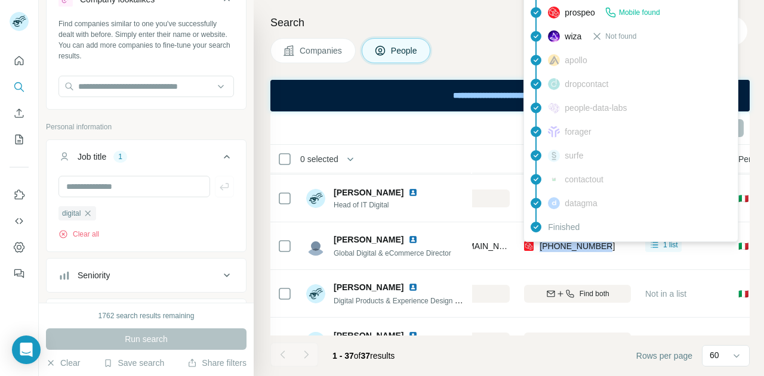
drag, startPoint x: 608, startPoint y: 243, endPoint x: 539, endPoint y: 247, distance: 69.9
click at [539, 247] on div "[PHONE_NUMBER]" at bounding box center [577, 246] width 107 height 33
copy span "[PHONE_NUMBER]"
